Goal: Use online tool/utility: Utilize a website feature to perform a specific function

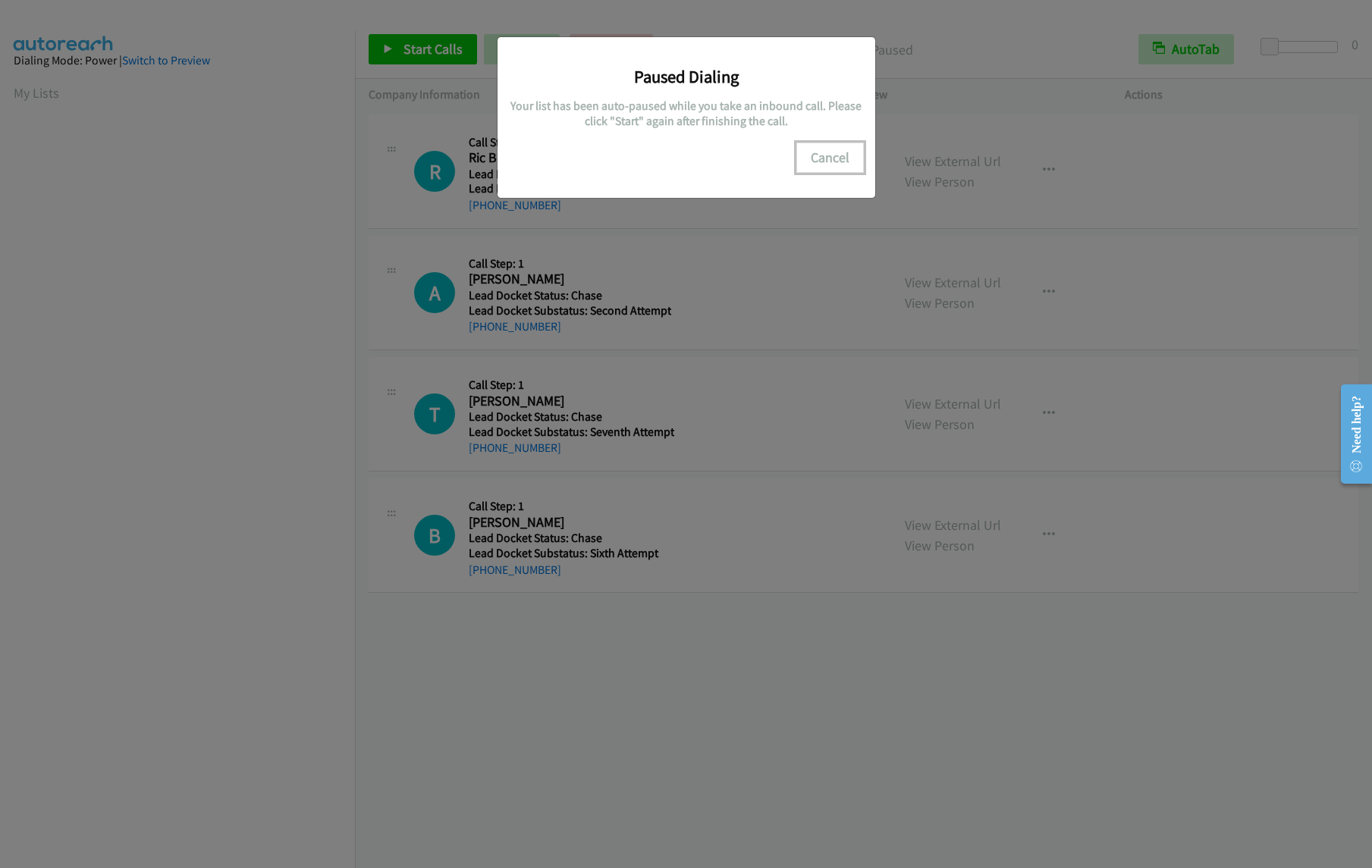
click at [829, 171] on button "Cancel" at bounding box center [830, 158] width 67 height 30
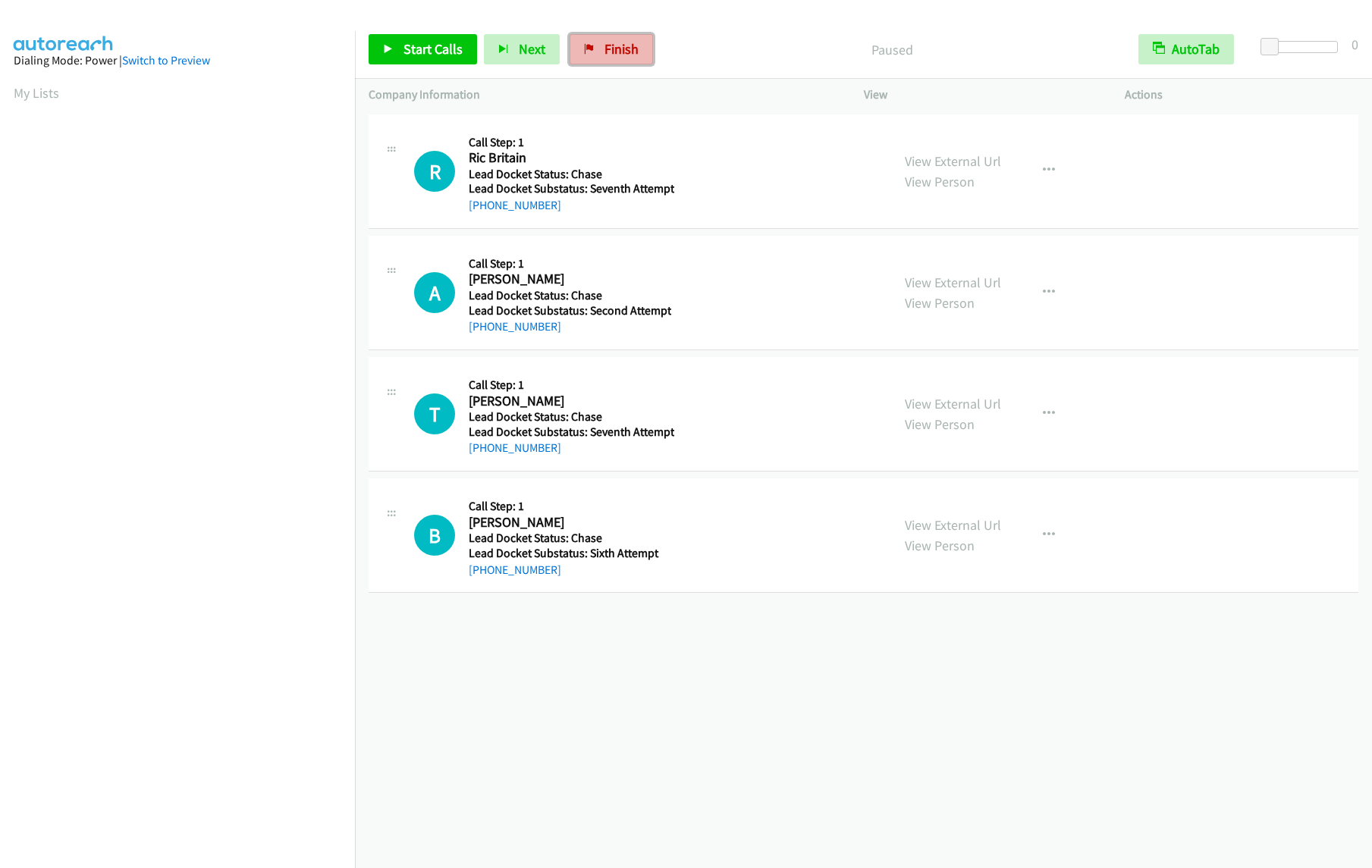
click at [596, 43] on link "Finish" at bounding box center [611, 49] width 83 height 30
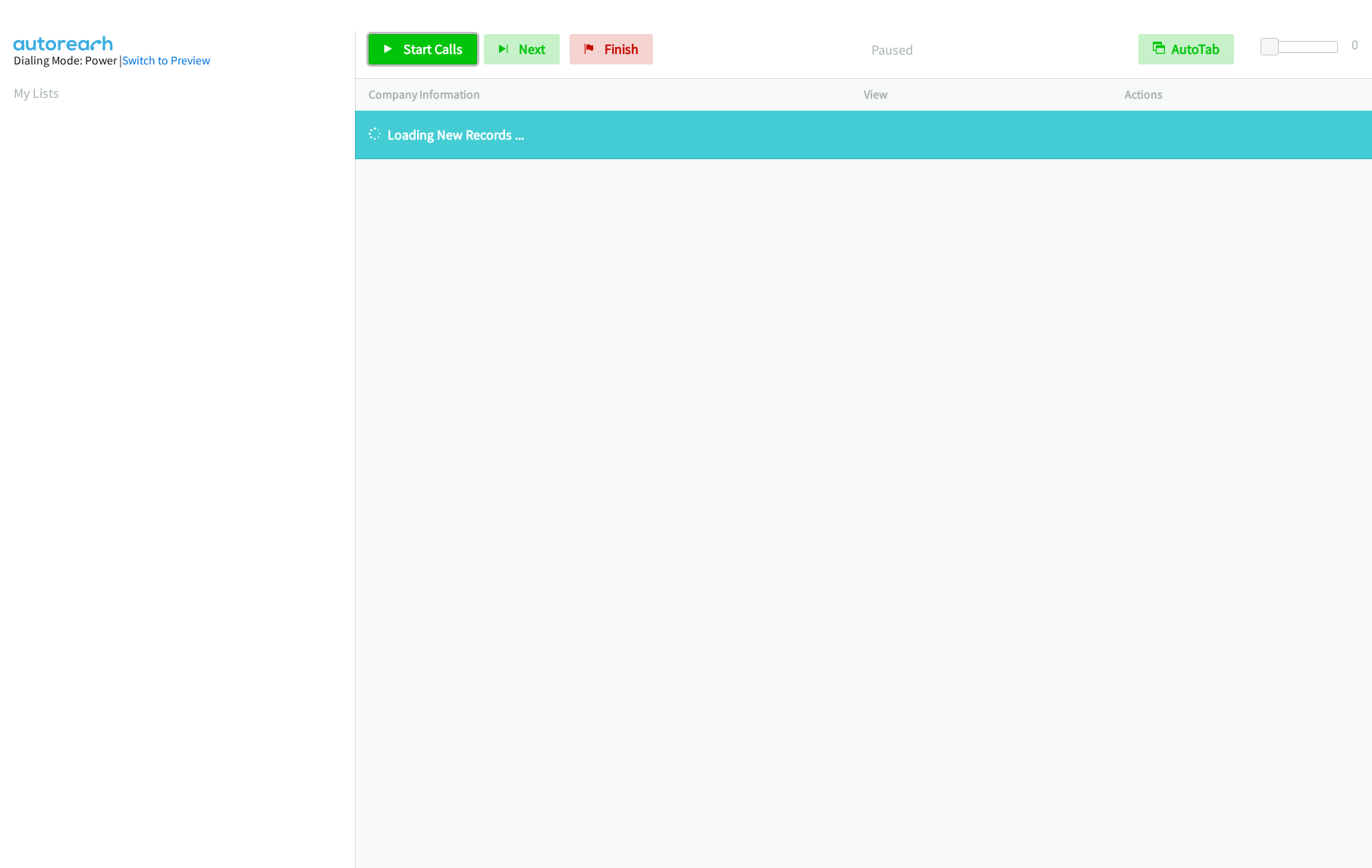
click at [402, 48] on link "Start Calls" at bounding box center [423, 49] width 109 height 30
drag, startPoint x: 435, startPoint y: 47, endPoint x: 465, endPoint y: 61, distance: 33.1
click at [435, 47] on span "Pause" at bounding box center [420, 49] width 34 height 17
click at [421, 43] on span "Start Calls" at bounding box center [433, 49] width 59 height 17
click at [1148, 452] on div "+1 415-964-1034 Call failed - Please reload the list and try again The Callbar …" at bounding box center [863, 489] width 1017 height 757
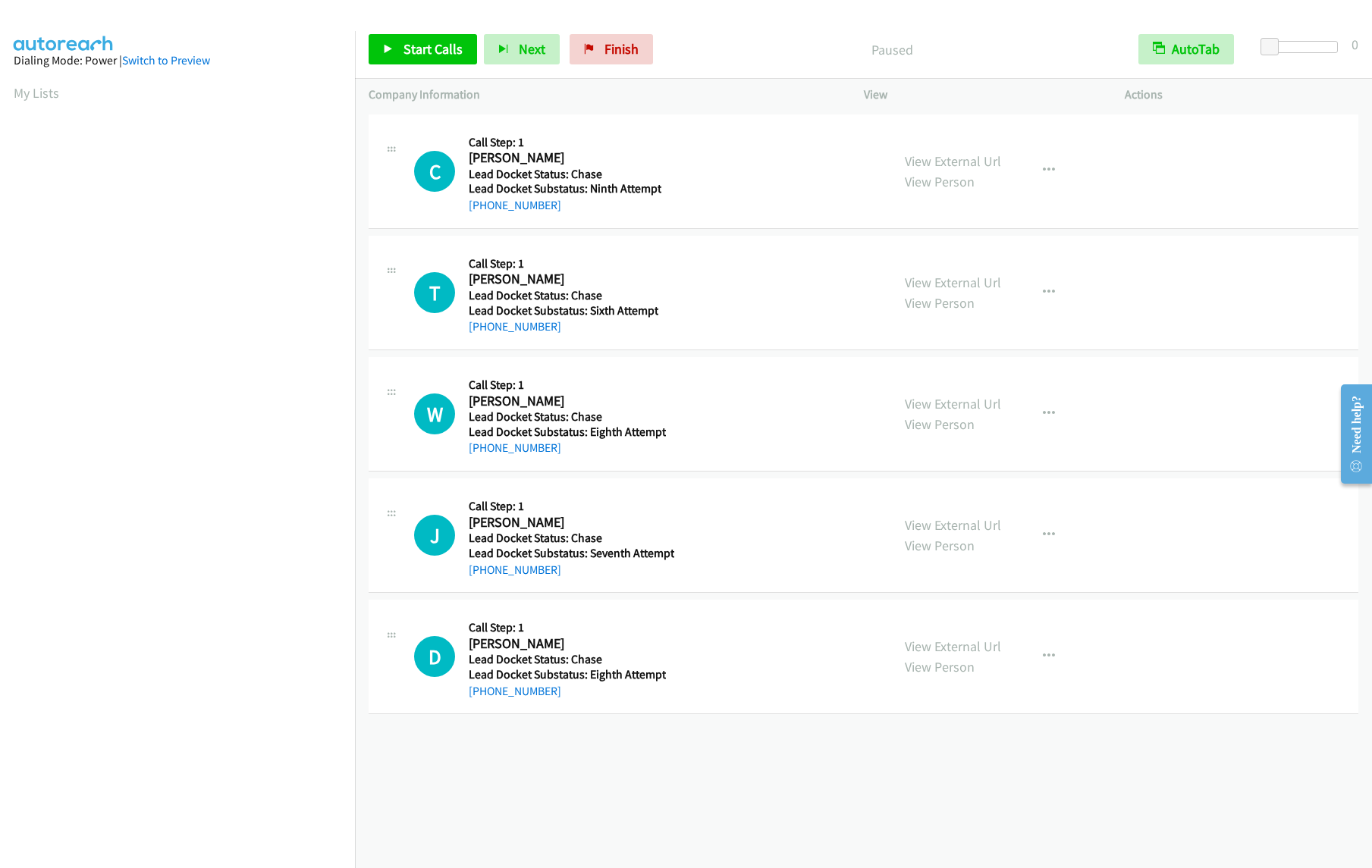
click at [1178, 576] on div "J Callback Scheduled Call Step: 1 Joe Malone America/Chicago Lead Docket Status…" at bounding box center [864, 535] width 990 height 114
click at [436, 60] on link "Start Calls" at bounding box center [423, 49] width 109 height 30
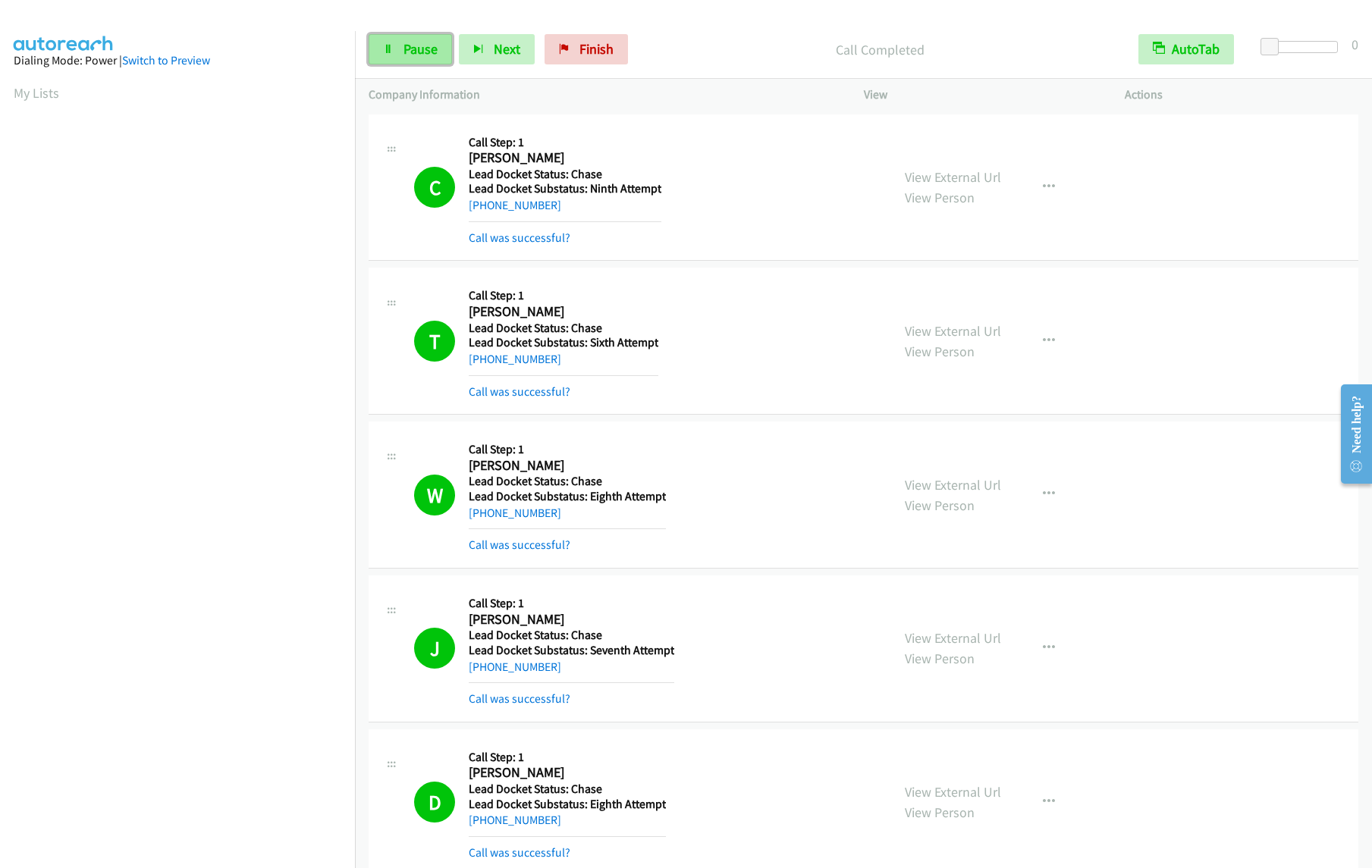
click at [400, 44] on link "Pause" at bounding box center [410, 49] width 83 height 30
click at [400, 56] on link "Start Calls" at bounding box center [423, 49] width 109 height 30
click at [412, 55] on span "Pause" at bounding box center [420, 49] width 34 height 17
click at [9, 86] on aside "Dialing Mode: Power | Switch to Preview My Lists" at bounding box center [177, 450] width 354 height 839
click at [423, 47] on span "Start Calls" at bounding box center [433, 49] width 59 height 17
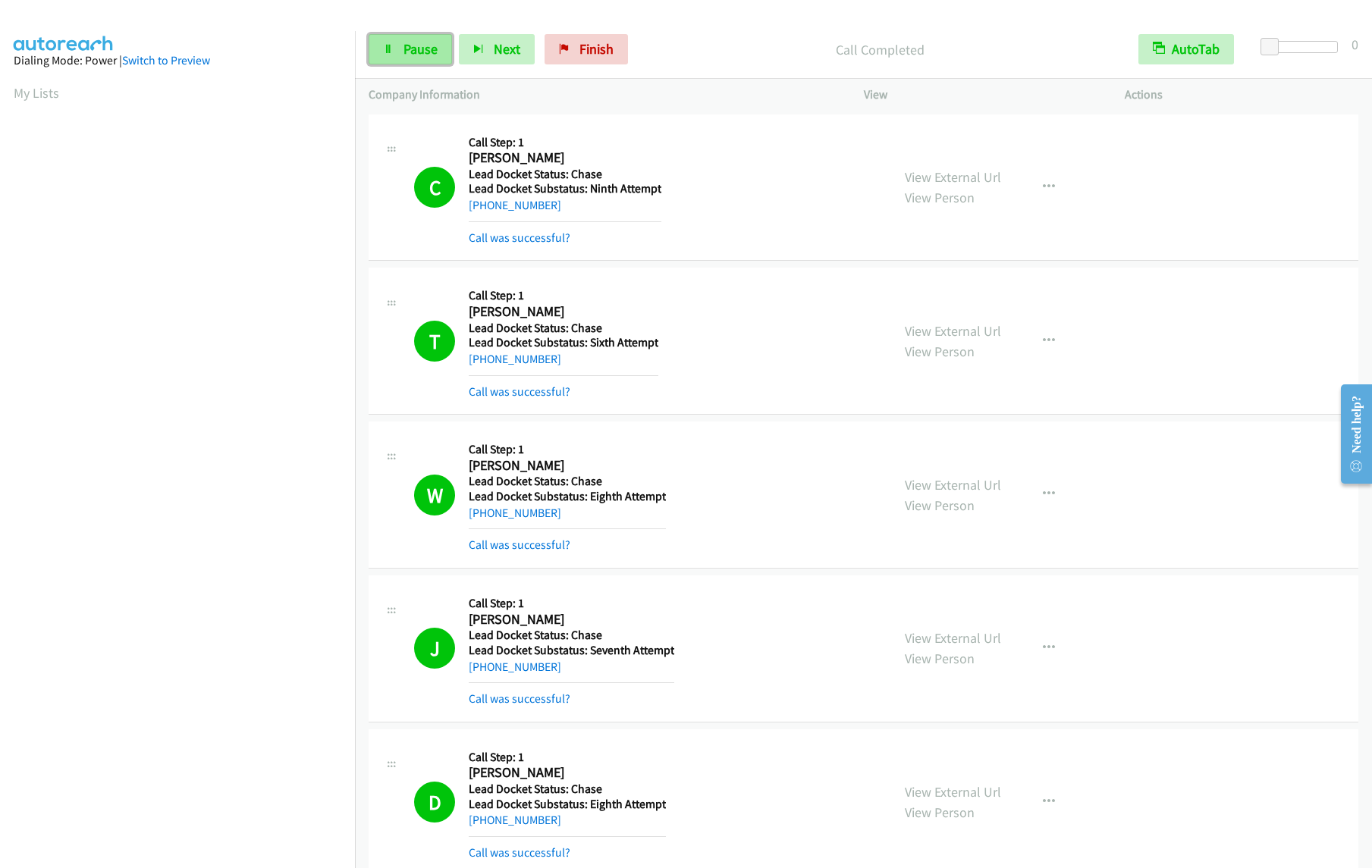
click at [406, 37] on link "Pause" at bounding box center [410, 49] width 83 height 30
click at [414, 43] on span "Start Calls" at bounding box center [433, 49] width 59 height 17
click at [400, 57] on link "Pause" at bounding box center [410, 49] width 83 height 30
click at [421, 51] on span "Start Calls" at bounding box center [433, 49] width 59 height 17
click at [392, 44] on icon at bounding box center [388, 49] width 10 height 10
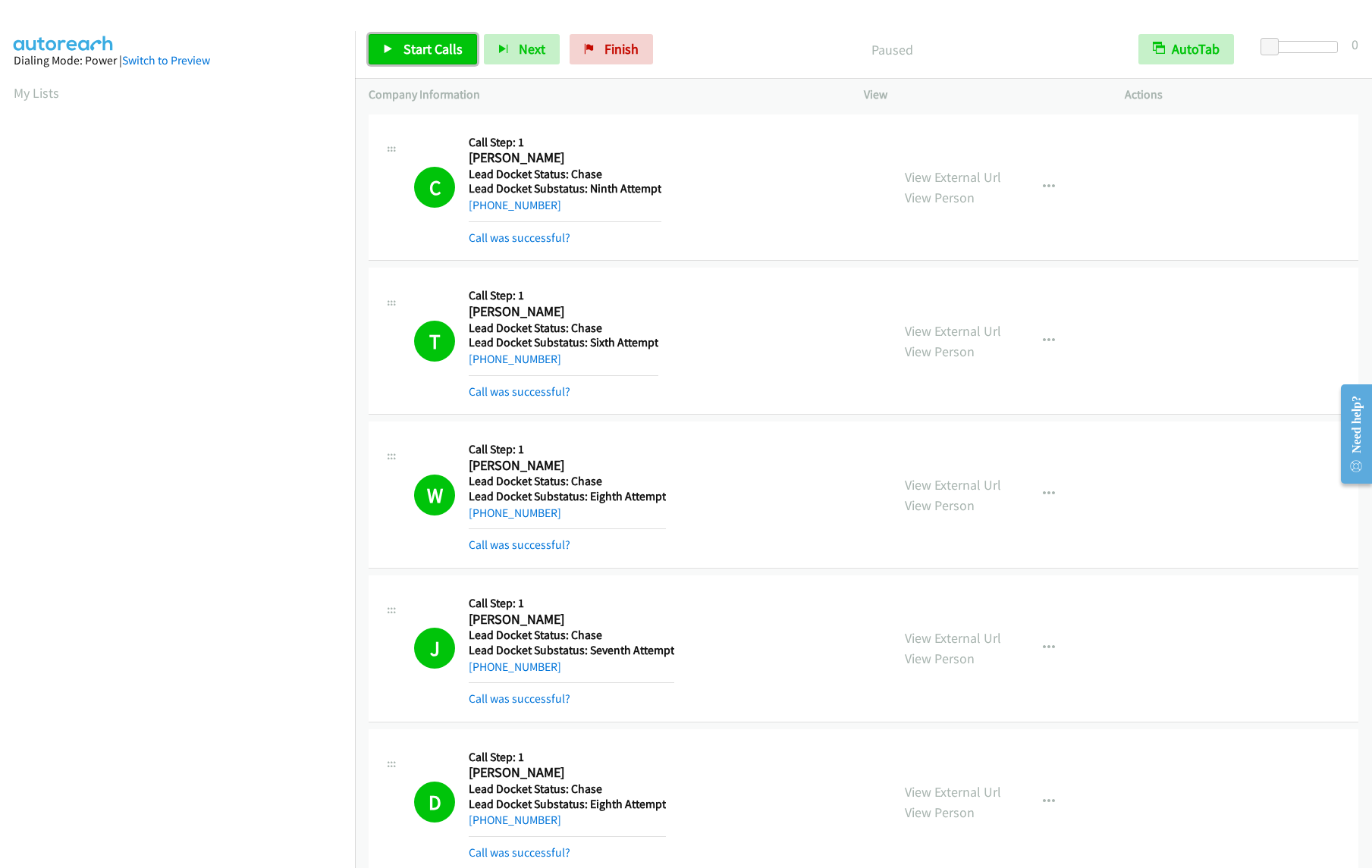
click at [400, 53] on link "Start Calls" at bounding box center [423, 49] width 109 height 30
click at [404, 53] on span "Pause" at bounding box center [420, 49] width 34 height 17
click at [408, 53] on span "Start Calls" at bounding box center [433, 49] width 59 height 17
click at [398, 52] on link "Pause" at bounding box center [410, 49] width 83 height 30
click at [406, 44] on span "Start Calls" at bounding box center [433, 49] width 59 height 17
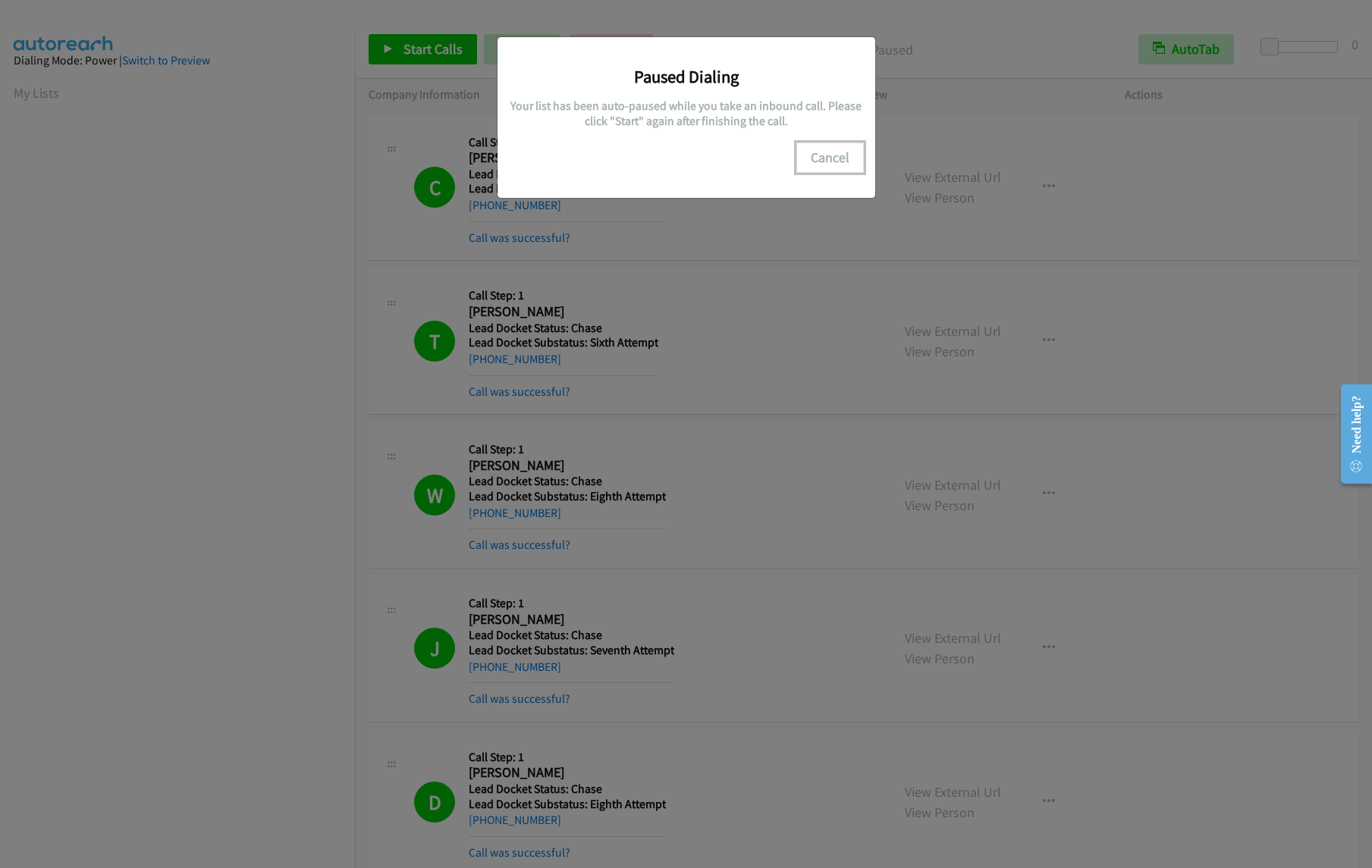
drag, startPoint x: 799, startPoint y: 162, endPoint x: 811, endPoint y: 162, distance: 12.0
click at [808, 162] on button "Cancel" at bounding box center [830, 158] width 67 height 30
click at [845, 163] on button "Cancel" at bounding box center [830, 158] width 67 height 30
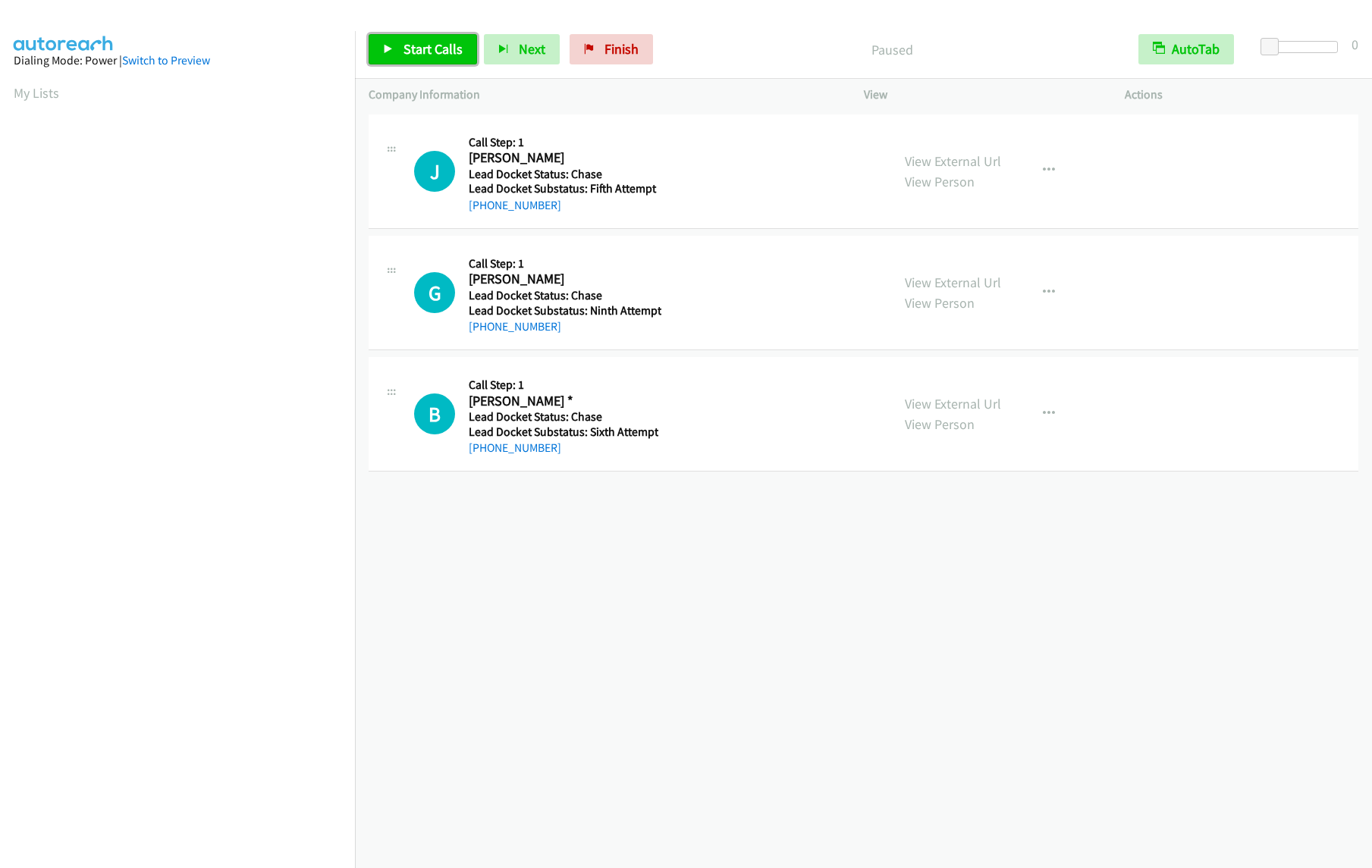
click at [432, 57] on span "Start Calls" at bounding box center [433, 49] width 59 height 17
click at [402, 48] on link "Pause" at bounding box center [410, 49] width 83 height 30
click at [424, 48] on span "Start Calls" at bounding box center [433, 49] width 59 height 17
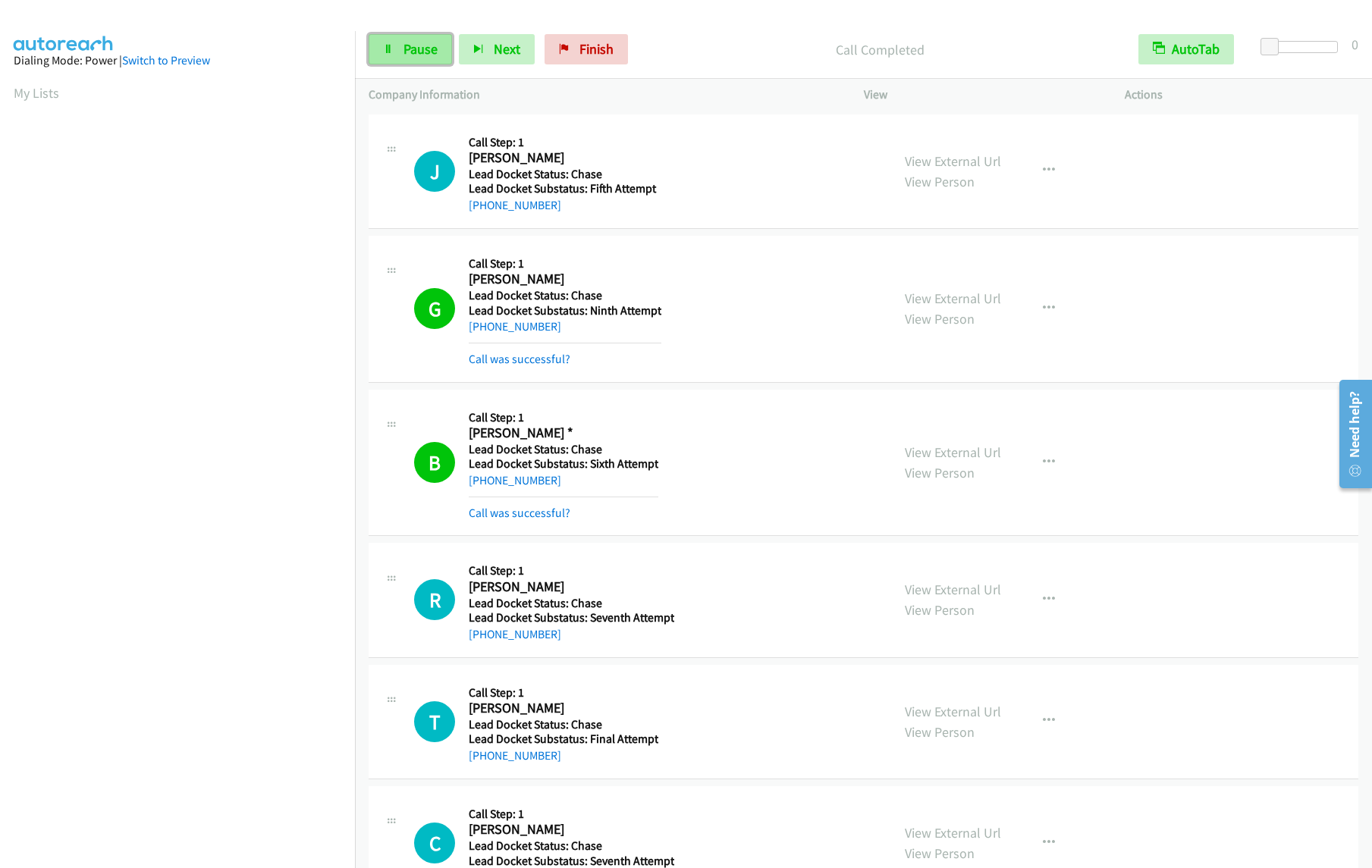
click at [399, 54] on link "Pause" at bounding box center [410, 49] width 83 height 30
click at [404, 35] on link "Start Calls" at bounding box center [423, 49] width 109 height 30
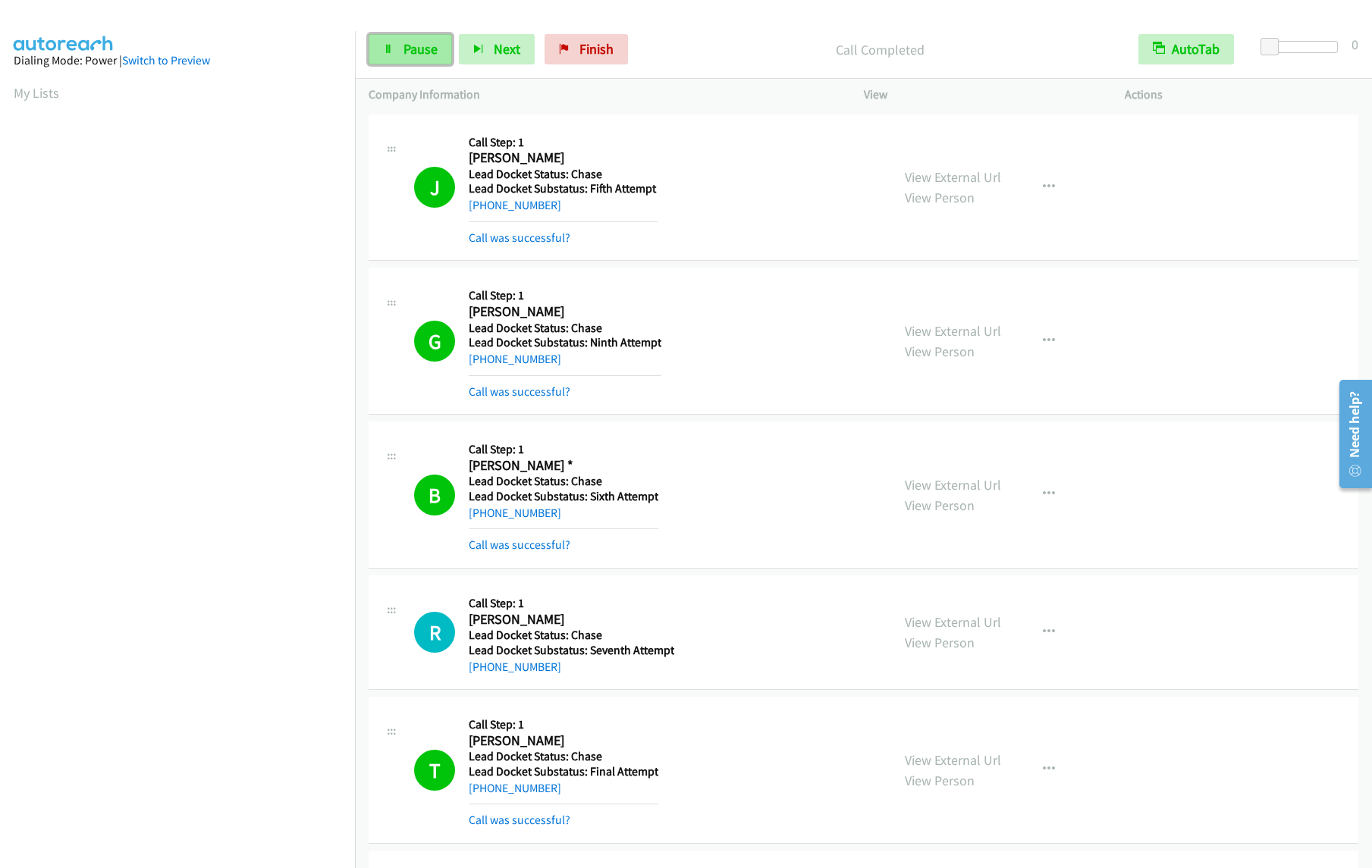
click at [406, 44] on span "Pause" at bounding box center [420, 49] width 34 height 17
click at [411, 46] on span "Start Calls" at bounding box center [433, 49] width 59 height 17
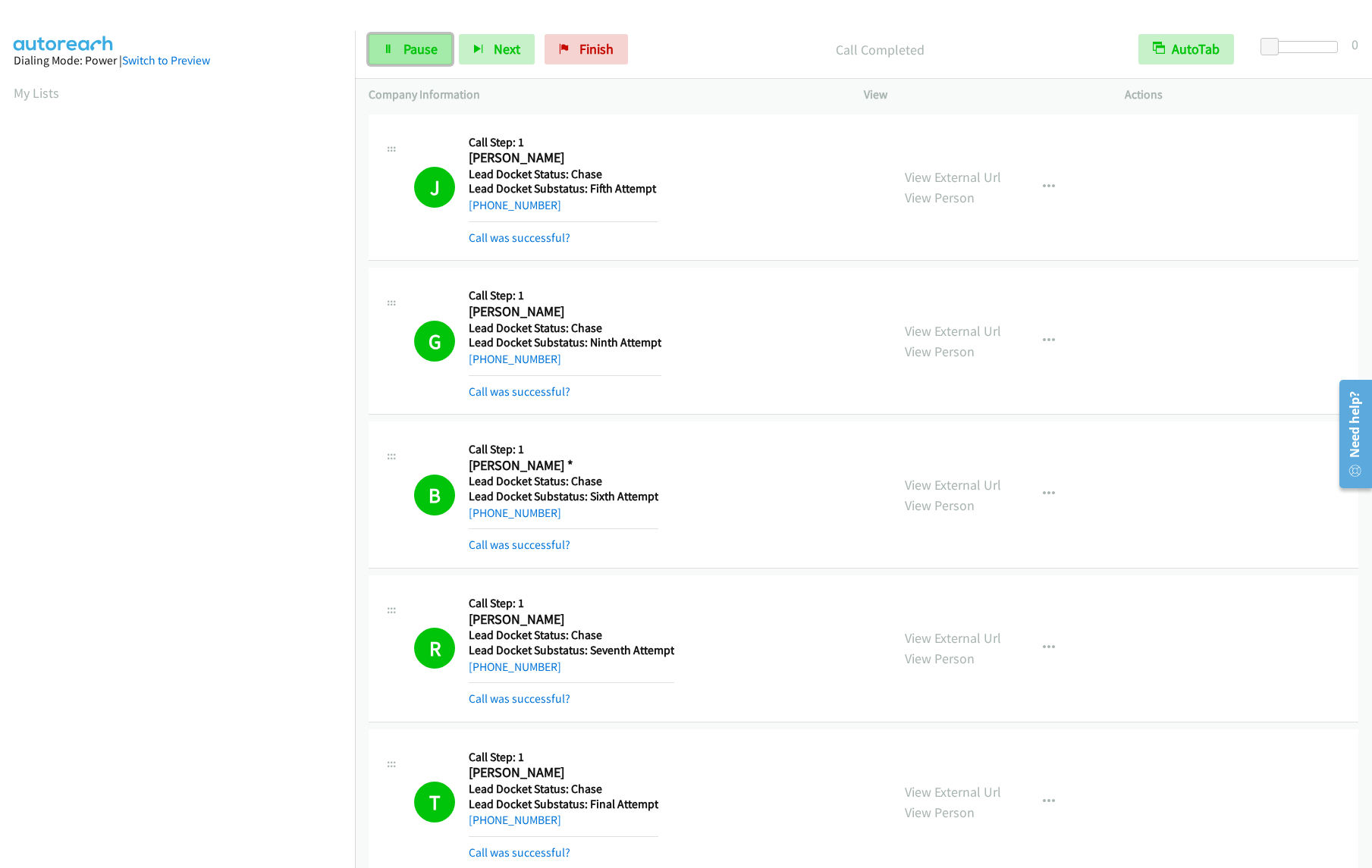
click at [391, 47] on icon at bounding box center [388, 49] width 10 height 10
drag, startPoint x: 393, startPoint y: 40, endPoint x: 391, endPoint y: 27, distance: 13.2
click at [393, 40] on link "Start Calls" at bounding box center [423, 49] width 109 height 30
click at [420, 52] on span "Pause" at bounding box center [420, 49] width 34 height 17
click at [417, 50] on span "Start Calls" at bounding box center [433, 49] width 59 height 17
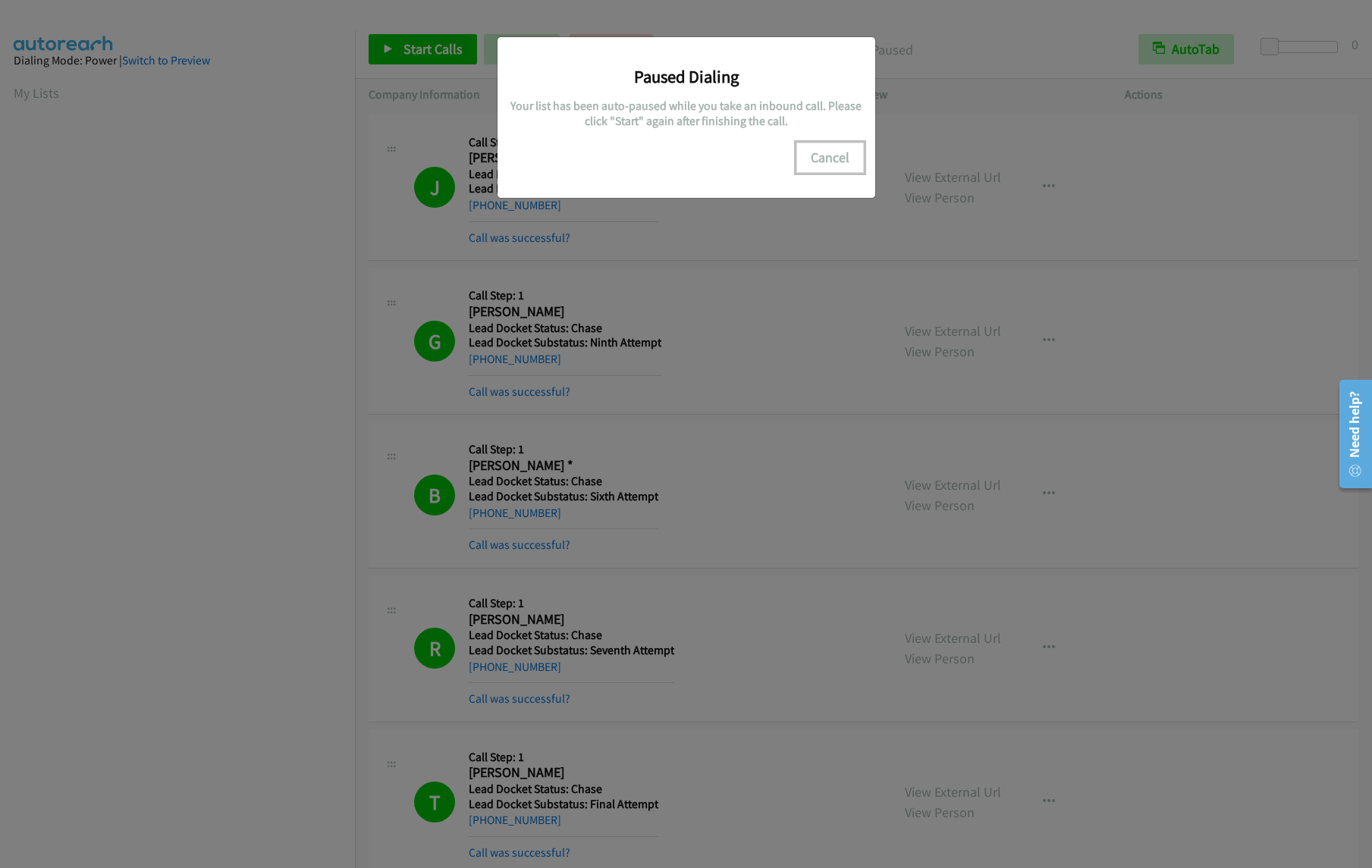
click at [827, 157] on button "Cancel" at bounding box center [830, 158] width 67 height 30
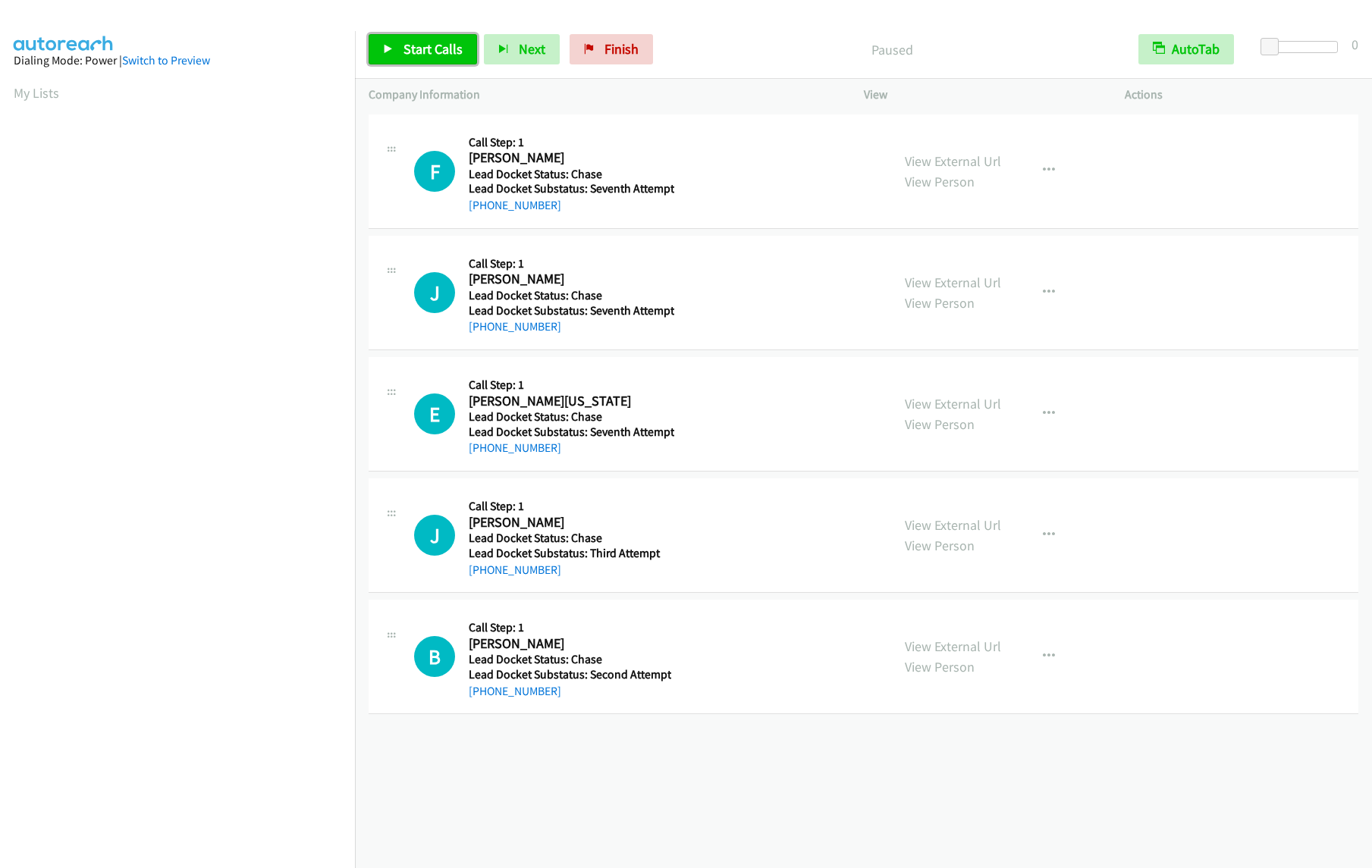
click at [433, 48] on span "Start Calls" at bounding box center [433, 49] width 59 height 17
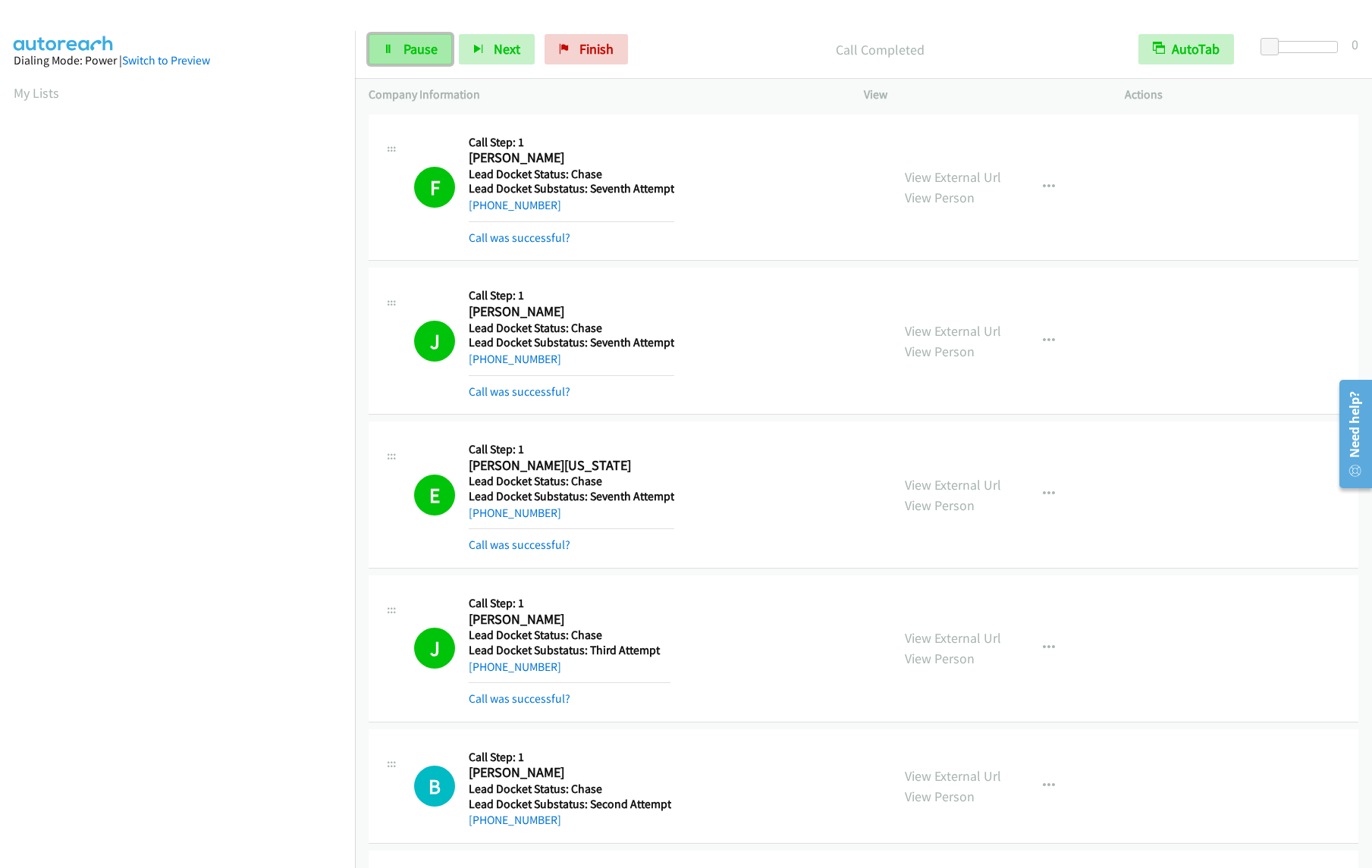
click at [423, 43] on span "Pause" at bounding box center [420, 49] width 34 height 17
click at [410, 52] on span "Start Calls" at bounding box center [433, 49] width 59 height 17
click at [416, 51] on span "Pause" at bounding box center [420, 49] width 34 height 17
click at [407, 53] on span "Start Calls" at bounding box center [433, 49] width 59 height 17
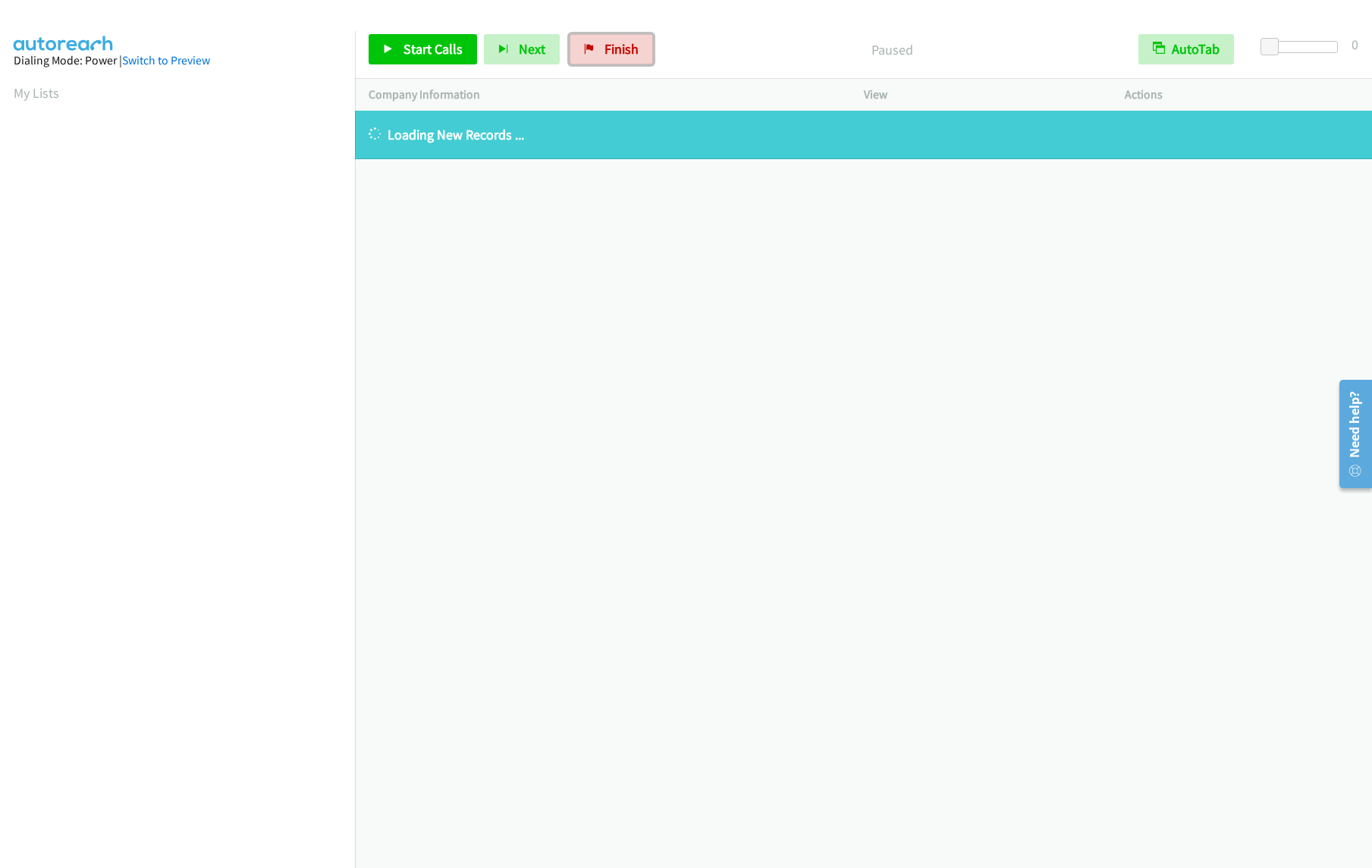
drag, startPoint x: 624, startPoint y: 49, endPoint x: 768, endPoint y: 62, distance: 144.6
click at [624, 49] on span "Finish" at bounding box center [621, 49] width 34 height 17
